Goal: Task Accomplishment & Management: Manage account settings

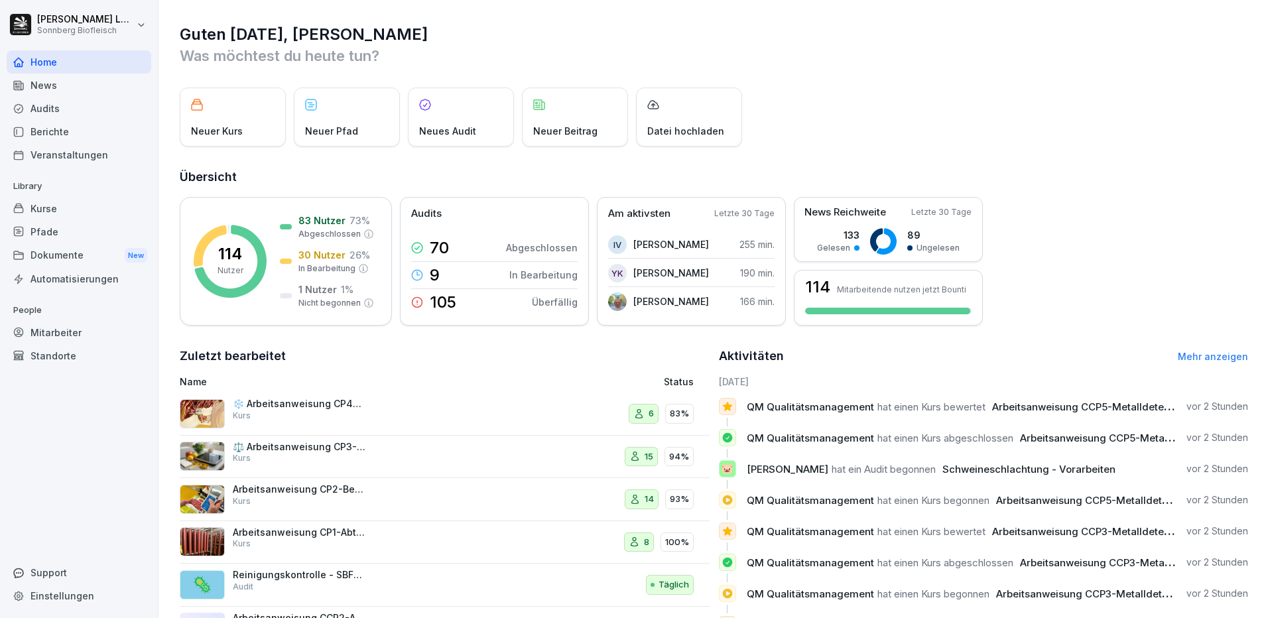
click at [33, 64] on div "Home" at bounding box center [79, 61] width 145 height 23
click at [70, 331] on div "Mitarbeiter" at bounding box center [79, 332] width 145 height 23
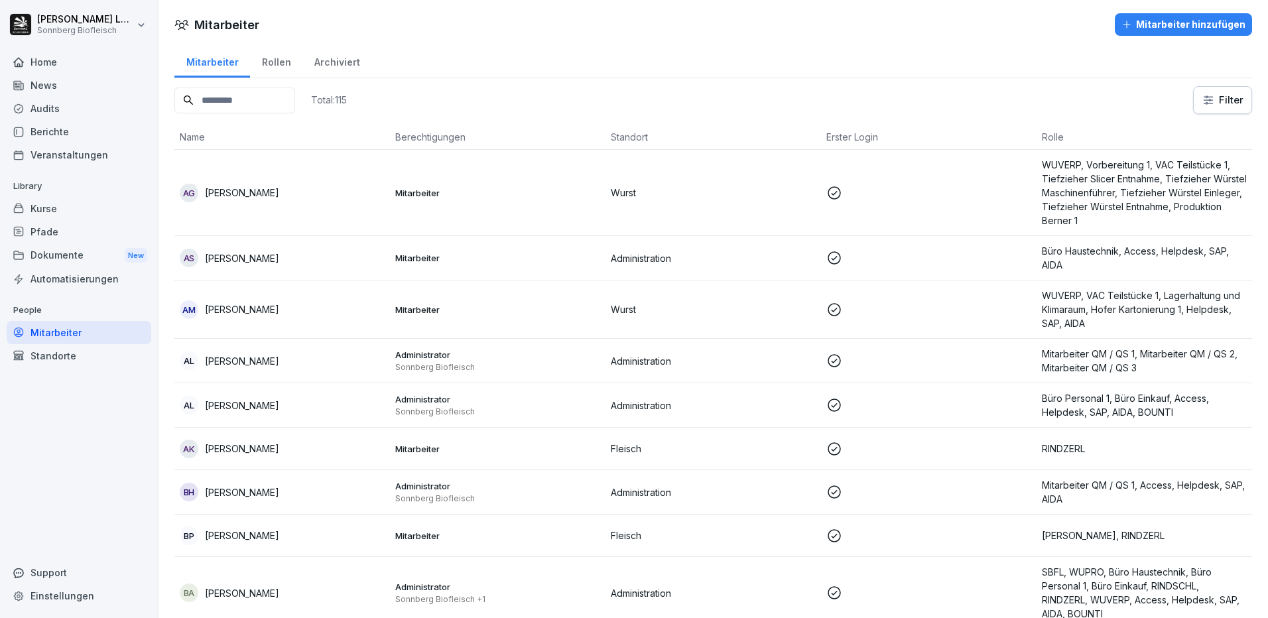
click at [248, 99] on input at bounding box center [234, 101] width 121 height 26
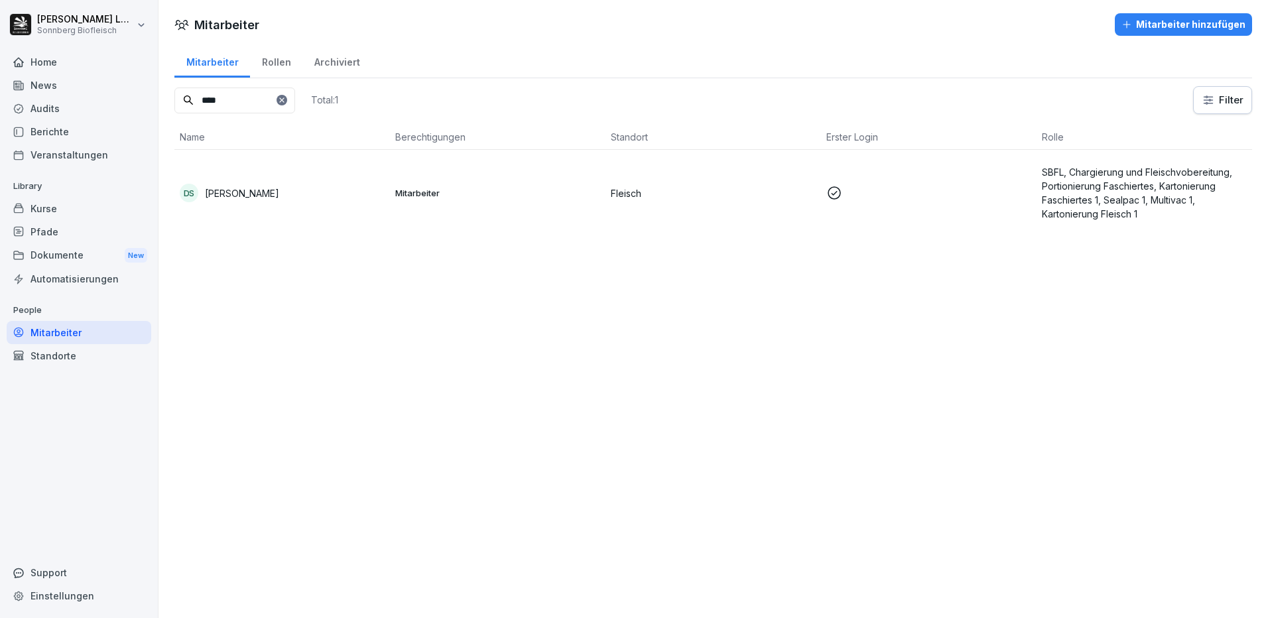
type input "****"
click at [294, 196] on div "DS [PERSON_NAME]" at bounding box center [282, 193] width 205 height 19
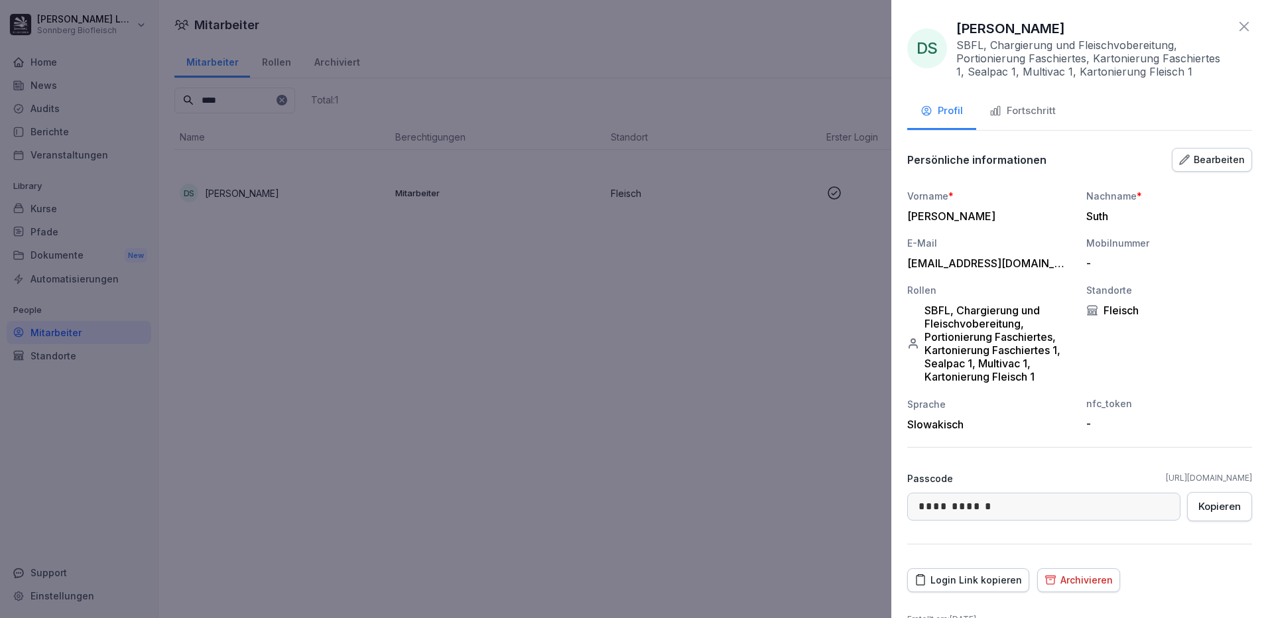
click at [1027, 109] on div "Fortschritt" at bounding box center [1022, 110] width 66 height 15
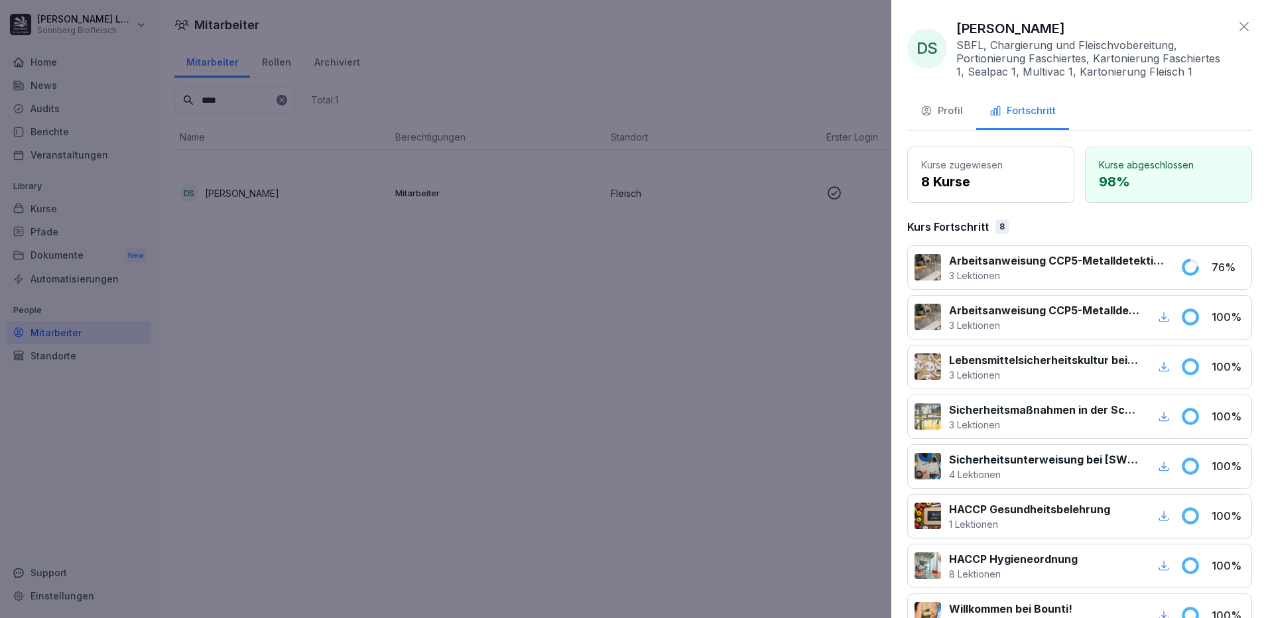
click at [955, 113] on div "Profil" at bounding box center [941, 110] width 42 height 15
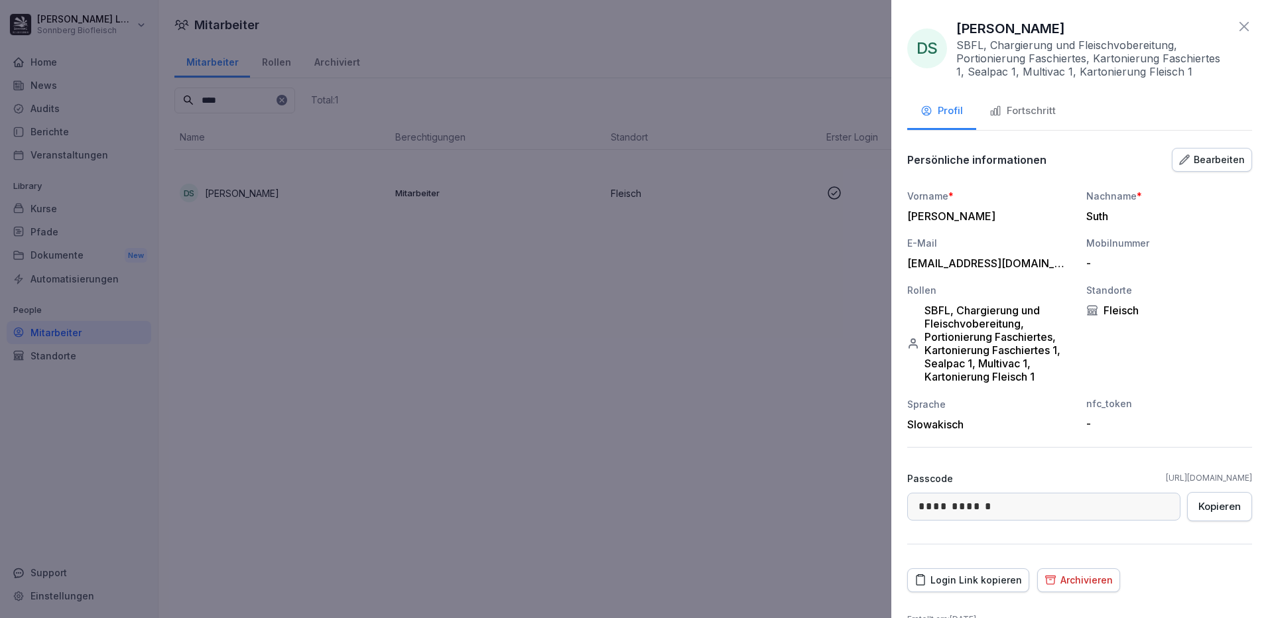
scroll to position [26, 0]
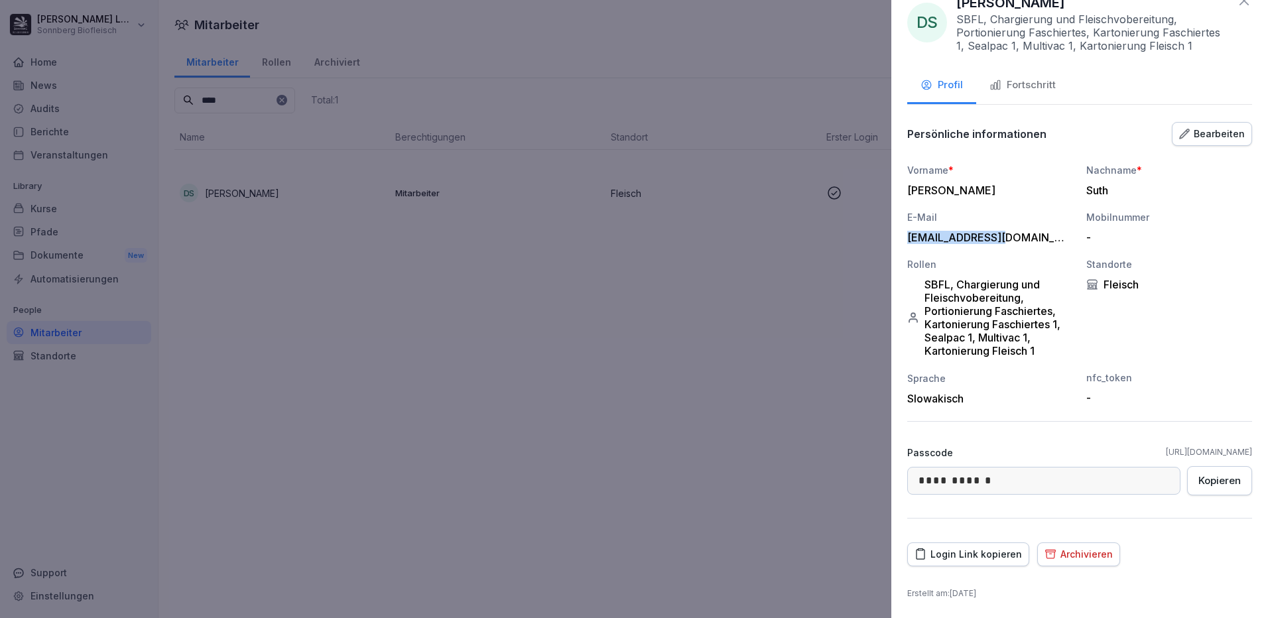
drag, startPoint x: 1003, startPoint y: 235, endPoint x: 908, endPoint y: 240, distance: 94.9
click at [908, 240] on div "[EMAIL_ADDRESS][DOMAIN_NAME]" at bounding box center [986, 237] width 159 height 13
copy div "[EMAIL_ADDRESS][DOMAIN_NAME]"
